Goal: Information Seeking & Learning: Learn about a topic

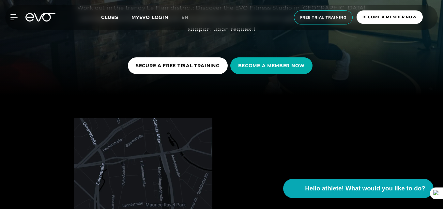
scroll to position [114, 0]
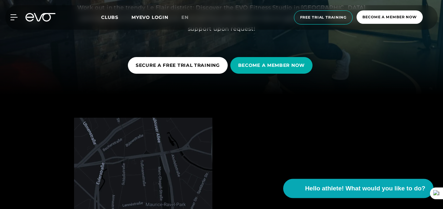
click at [354, 186] on font "Hello athlete! What would you like to do?" at bounding box center [365, 188] width 120 height 7
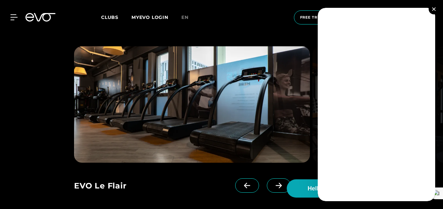
scroll to position [476, 0]
click at [432, 6] on button at bounding box center [433, 9] width 10 height 10
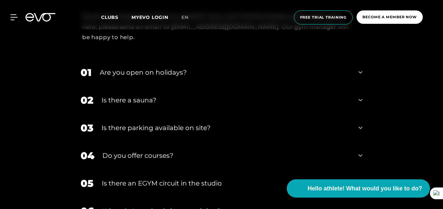
scroll to position [1832, 0]
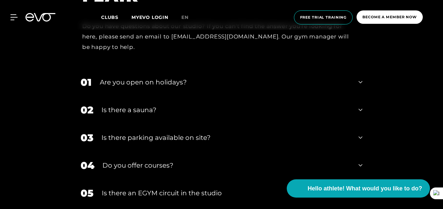
click at [243, 105] on div "Is there a sauna?" at bounding box center [225, 110] width 249 height 10
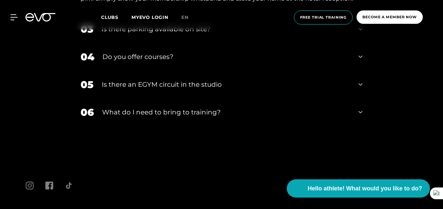
scroll to position [1998, 0]
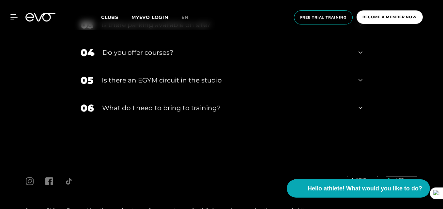
click at [243, 103] on div "What do I need to bring to training?" at bounding box center [226, 108] width 248 height 10
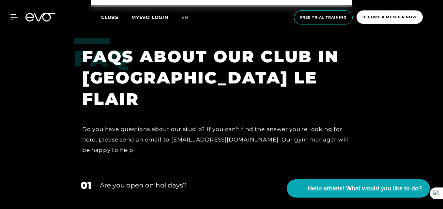
scroll to position [1779, 0]
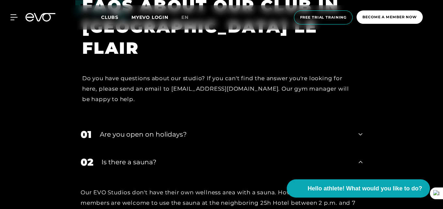
click at [231, 129] on div "Are you open on holidays?" at bounding box center [225, 134] width 250 height 10
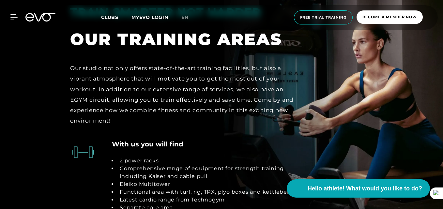
scroll to position [961, 0]
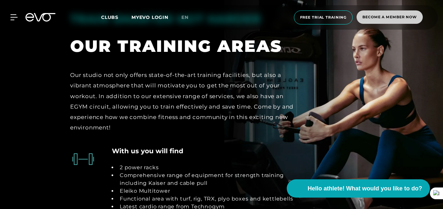
click at [387, 15] on font "Become a member now" at bounding box center [389, 17] width 54 height 5
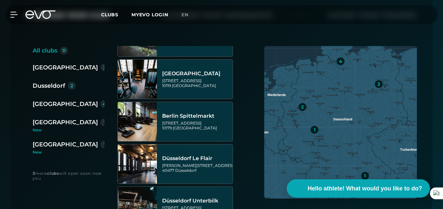
scroll to position [181, 0]
click at [60, 87] on div "Dusseldorf" at bounding box center [49, 85] width 33 height 9
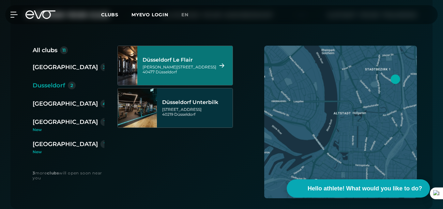
click at [174, 63] on font "Düsseldorf Le Flair" at bounding box center [167, 60] width 50 height 6
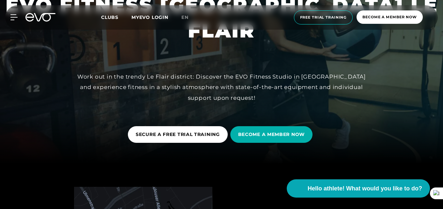
scroll to position [44, 0]
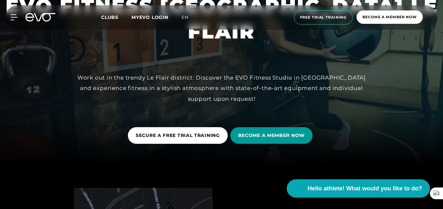
click at [253, 142] on span "BECOME A MEMBER NOW" at bounding box center [271, 135] width 82 height 17
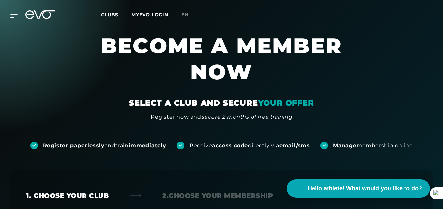
click at [208, 122] on div "Register paperlessly and train immediately Receive access code directly via ema…" at bounding box center [221, 135] width 443 height 28
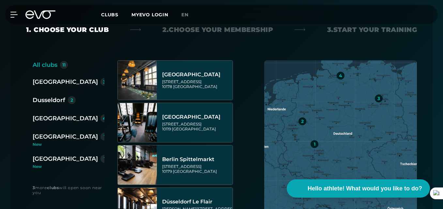
scroll to position [166, 0]
click at [39, 100] on font "Dusseldorf" at bounding box center [49, 99] width 33 height 7
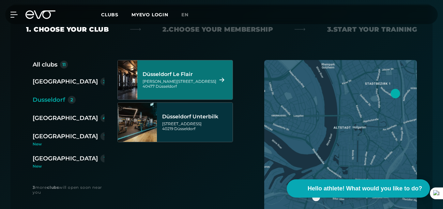
click at [223, 78] on icon at bounding box center [221, 80] width 11 height 5
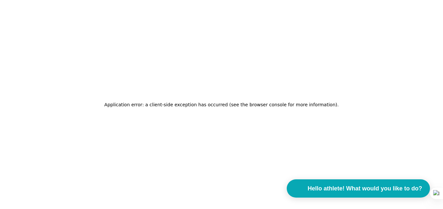
scroll to position [0, 0]
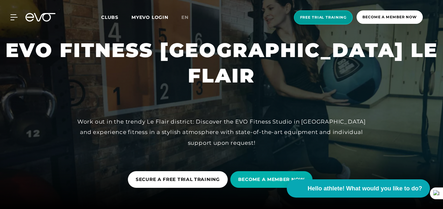
click at [326, 19] on font "Free trial training" at bounding box center [323, 17] width 47 height 5
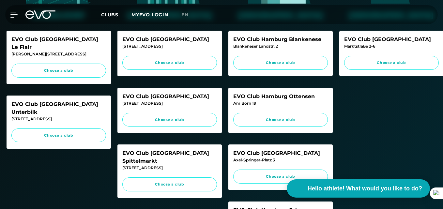
scroll to position [231, 0]
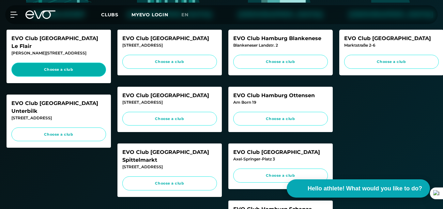
click at [68, 66] on link "Choose a club" at bounding box center [58, 70] width 95 height 14
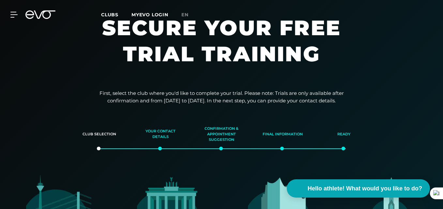
scroll to position [0, 0]
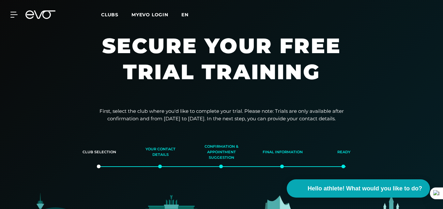
click at [184, 14] on font "en" at bounding box center [184, 15] width 7 height 6
click at [111, 15] on font "Clubs" at bounding box center [109, 15] width 17 height 6
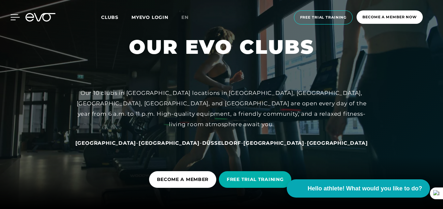
click at [7, 19] on div at bounding box center [10, 17] width 20 height 6
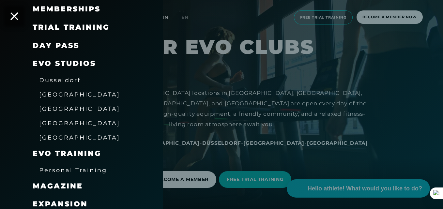
scroll to position [70, 0]
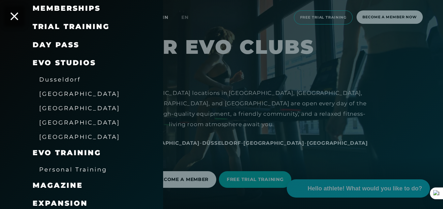
click at [81, 24] on font "Trial training" at bounding box center [71, 26] width 77 height 9
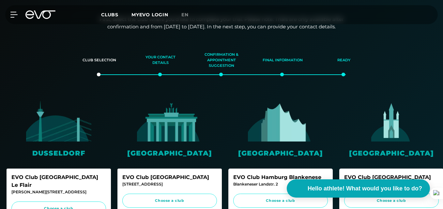
scroll to position [92, 0]
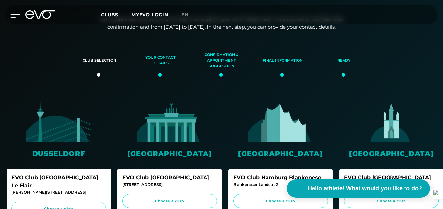
click at [13, 13] on icon at bounding box center [14, 15] width 9 height 6
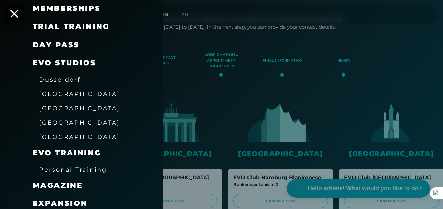
click at [33, 42] on font "DAY PASS" at bounding box center [56, 44] width 47 height 9
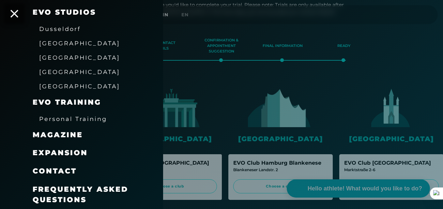
scroll to position [107, 0]
click at [91, 182] on div "Frequently Asked Questions" at bounding box center [90, 194] width 114 height 29
click at [91, 190] on font "Frequently Asked Questions" at bounding box center [80, 194] width 95 height 19
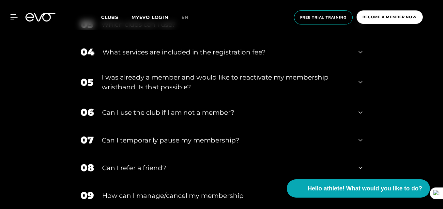
scroll to position [306, 0]
click at [180, 53] on font "What services are included in the registration fee?" at bounding box center [183, 52] width 163 height 8
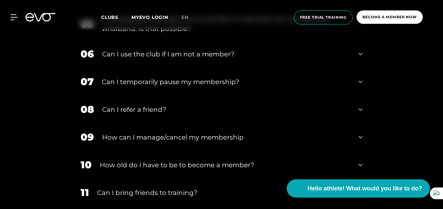
scroll to position [444, 0]
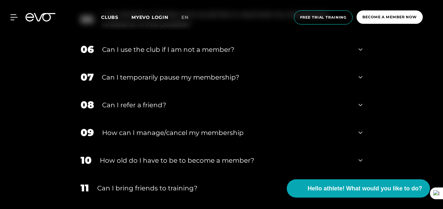
click at [180, 53] on font "Can I use the club if I am not a member?" at bounding box center [168, 50] width 132 height 8
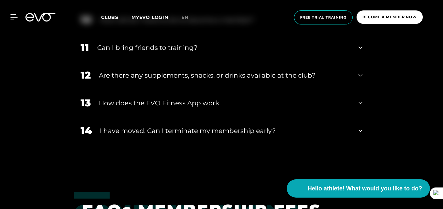
scroll to position [644, 0]
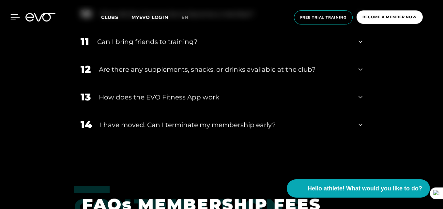
click at [15, 17] on icon at bounding box center [14, 17] width 9 height 6
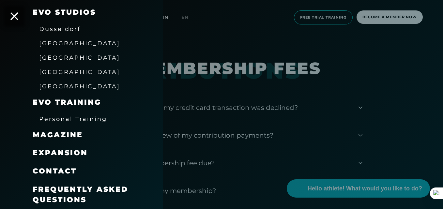
scroll to position [780, 0]
click at [75, 134] on font "magazine" at bounding box center [58, 134] width 50 height 9
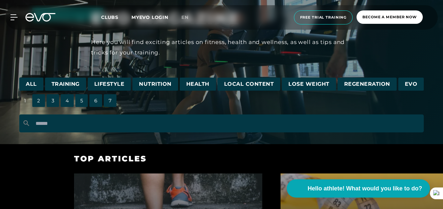
scroll to position [37, 0]
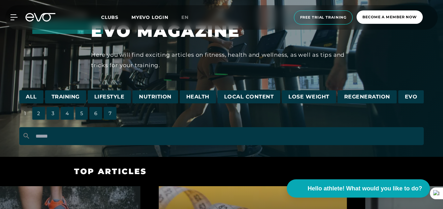
click at [15, 22] on div "MyEVO Login About EVO Memberships Trial training DAY PASS EVO Studios [GEOGRAPH…" at bounding box center [221, 17] width 440 height 24
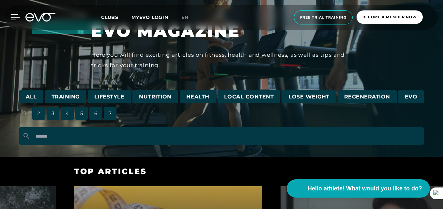
click at [13, 19] on icon at bounding box center [14, 17] width 9 height 6
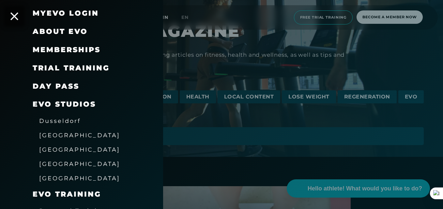
scroll to position [0, 0]
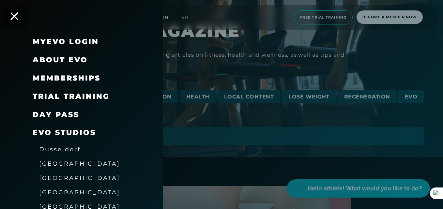
click at [45, 77] on font "Memberships" at bounding box center [67, 78] width 68 height 9
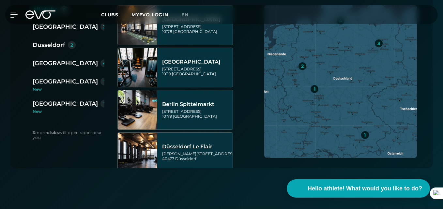
scroll to position [221, 0]
click at [49, 45] on font "Dusseldorf" at bounding box center [49, 44] width 33 height 7
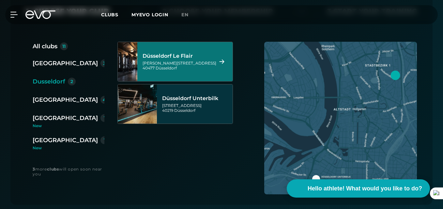
scroll to position [184, 0]
click at [155, 58] on font "Düsseldorf Le Flair" at bounding box center [167, 56] width 50 height 6
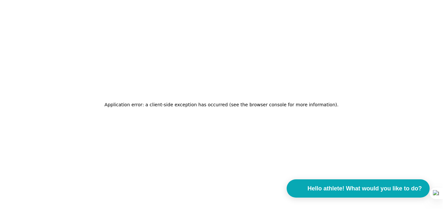
scroll to position [0, 0]
click at [338, 59] on div "Application error: a client-side exception has occurred (see the browser consol…" at bounding box center [221, 104] width 443 height 209
